Goal: Transaction & Acquisition: Purchase product/service

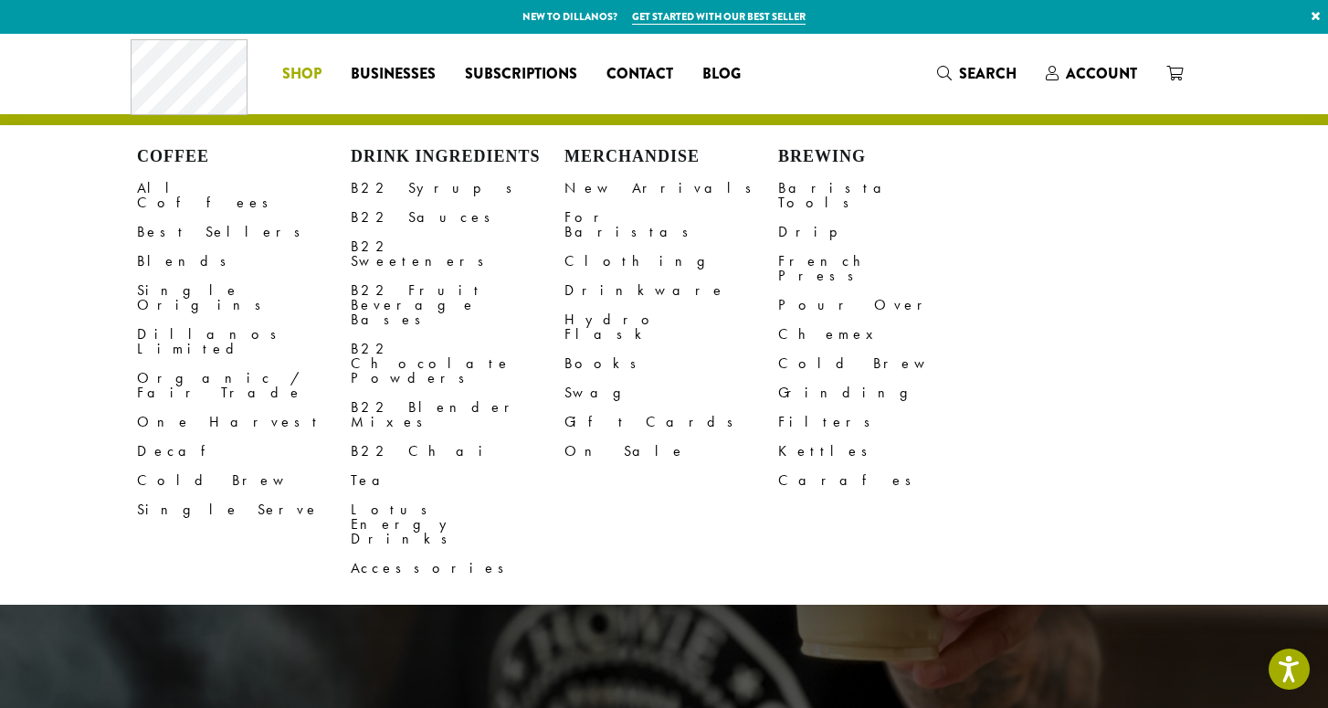
click at [297, 68] on span "Shop" at bounding box center [301, 74] width 39 height 23
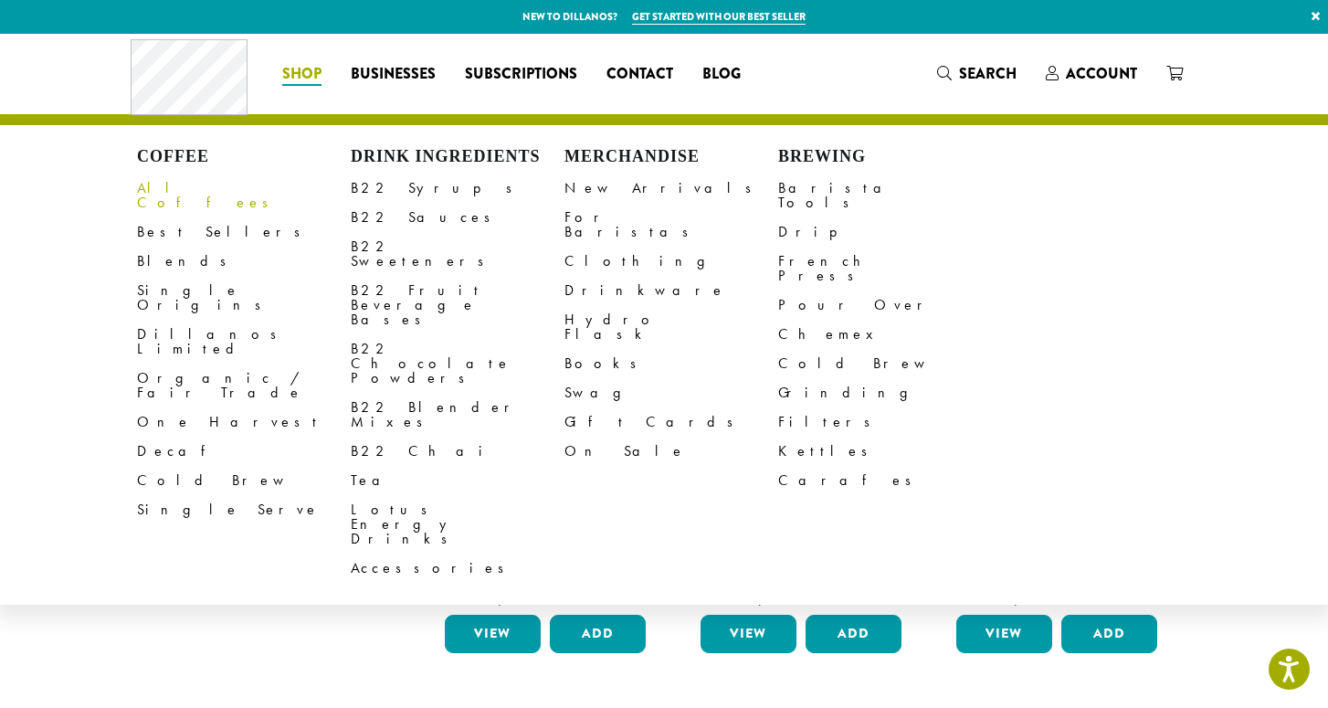
click at [197, 184] on link "All Coffees" at bounding box center [244, 195] width 214 height 44
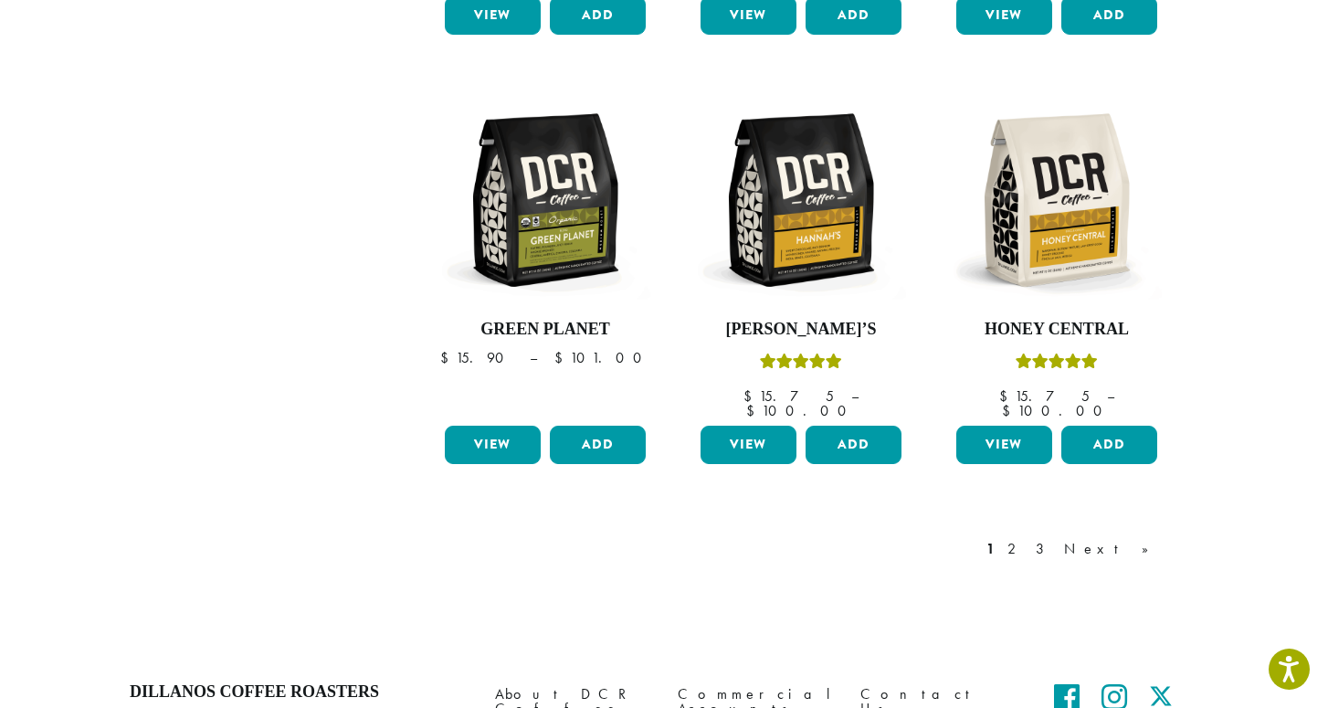
scroll to position [1500, 0]
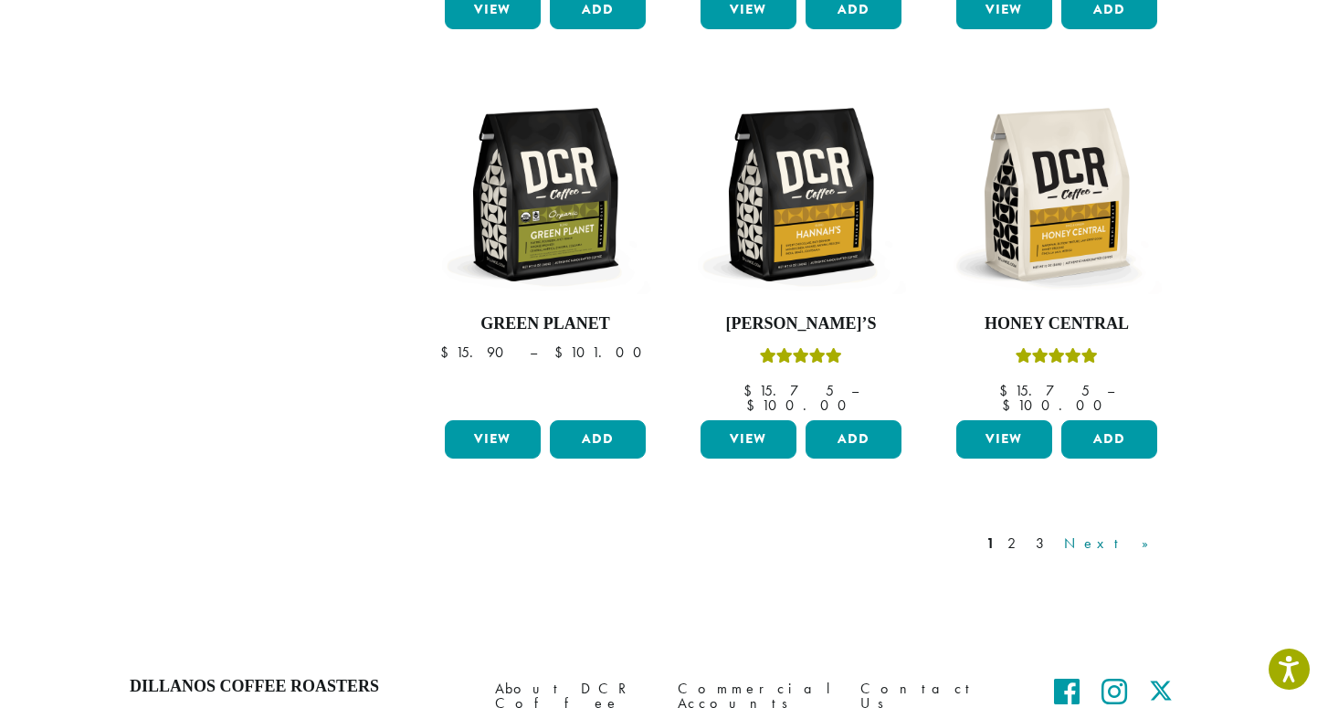
click at [1130, 532] on link "Next »" at bounding box center [1112, 543] width 105 height 22
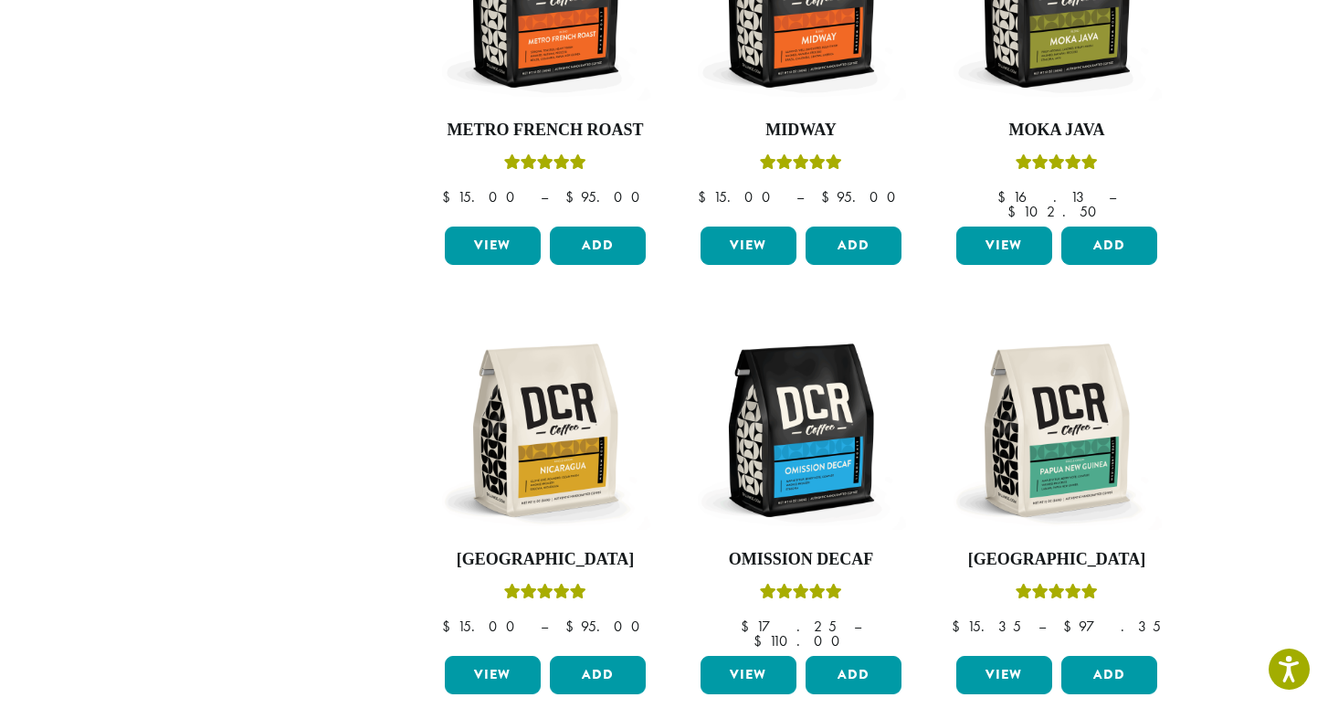
scroll to position [1630, 0]
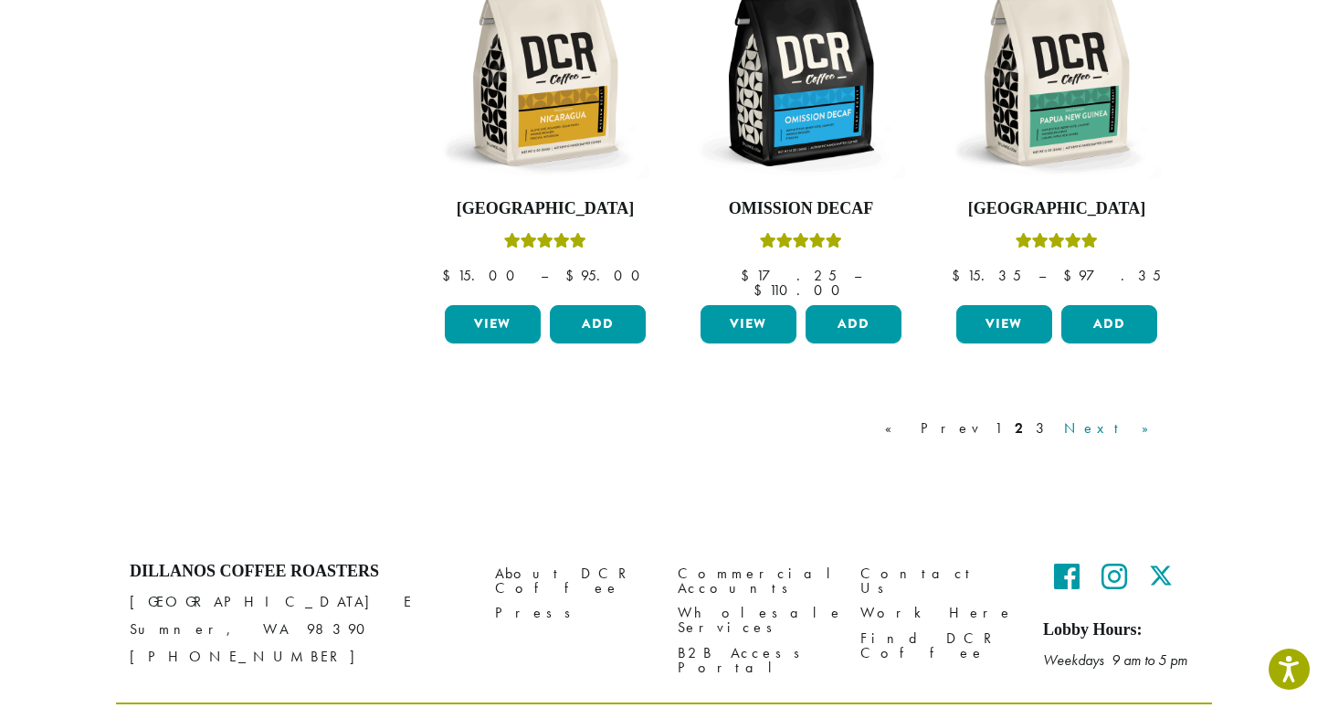
click at [1140, 417] on link "Next »" at bounding box center [1112, 428] width 105 height 22
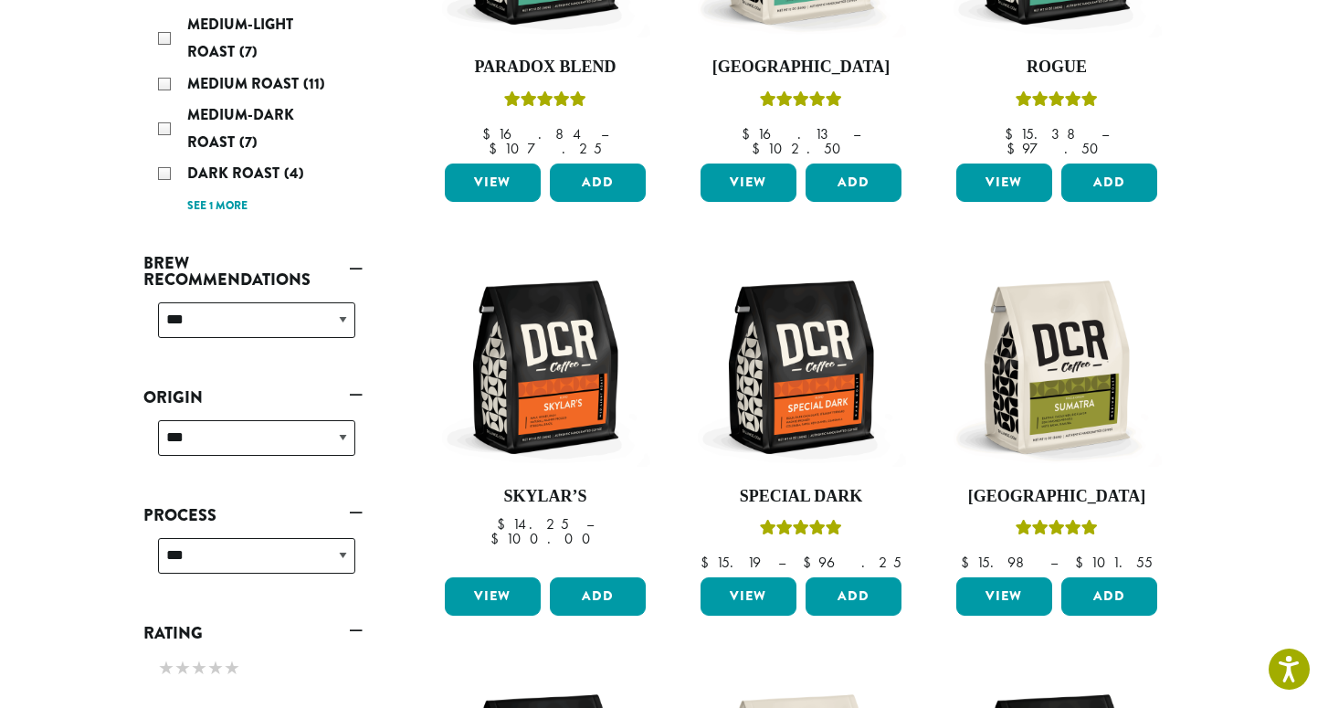
scroll to position [557, 0]
